Goal: Information Seeking & Learning: Understand process/instructions

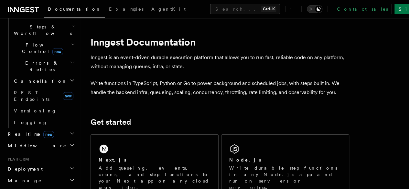
scroll to position [215, 0]
click at [27, 166] on span "Deployment" at bounding box center [23, 169] width 37 height 6
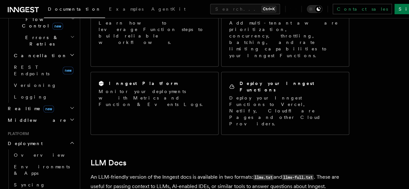
scroll to position [558, 0]
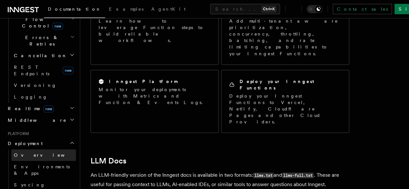
click at [48, 149] on link "Overview" at bounding box center [43, 155] width 65 height 12
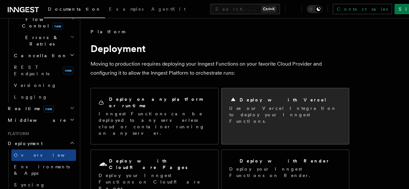
click at [252, 111] on p "Use our Vercel Integration to deploy your Inngest Functions." at bounding box center [285, 114] width 112 height 19
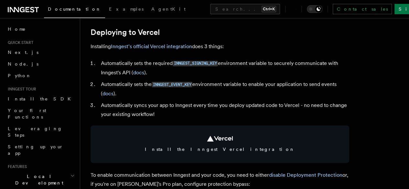
scroll to position [299, 0]
click at [159, 50] on link "Inngest's official Vercel integration" at bounding box center [151, 47] width 81 height 6
